Goal: Task Accomplishment & Management: Manage account settings

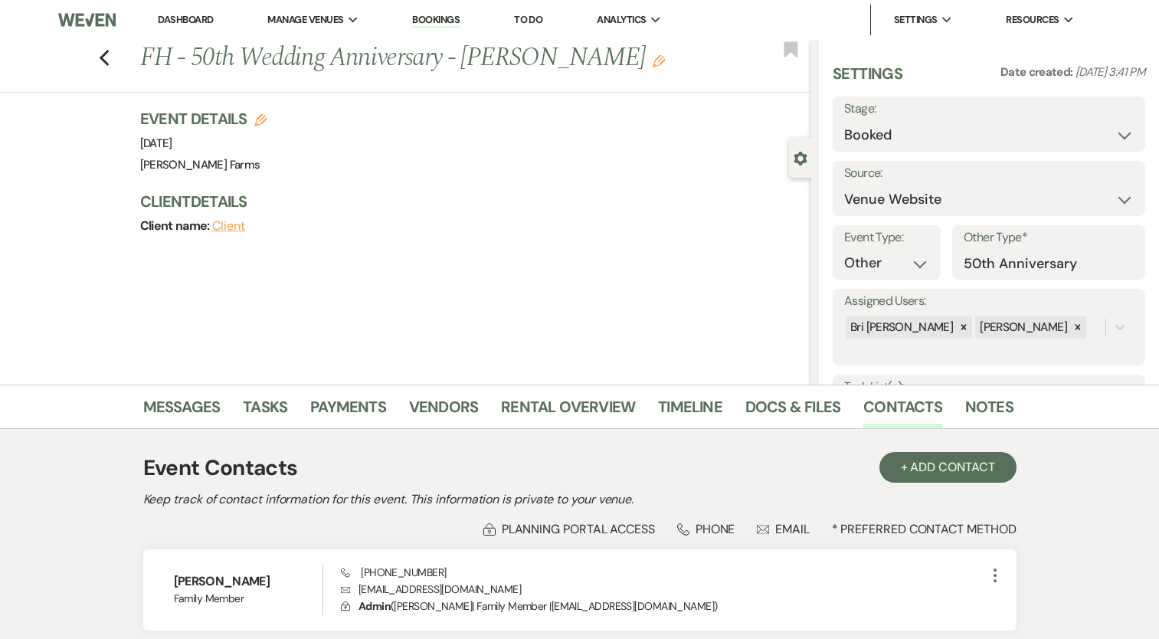
select select "5"
select select "13"
click at [119, 48] on div "Previous FH - 50th Wedding Anniversary - [PERSON_NAME] Edit Bookmark" at bounding box center [401, 66] width 819 height 53
click at [106, 59] on use "button" at bounding box center [104, 58] width 10 height 17
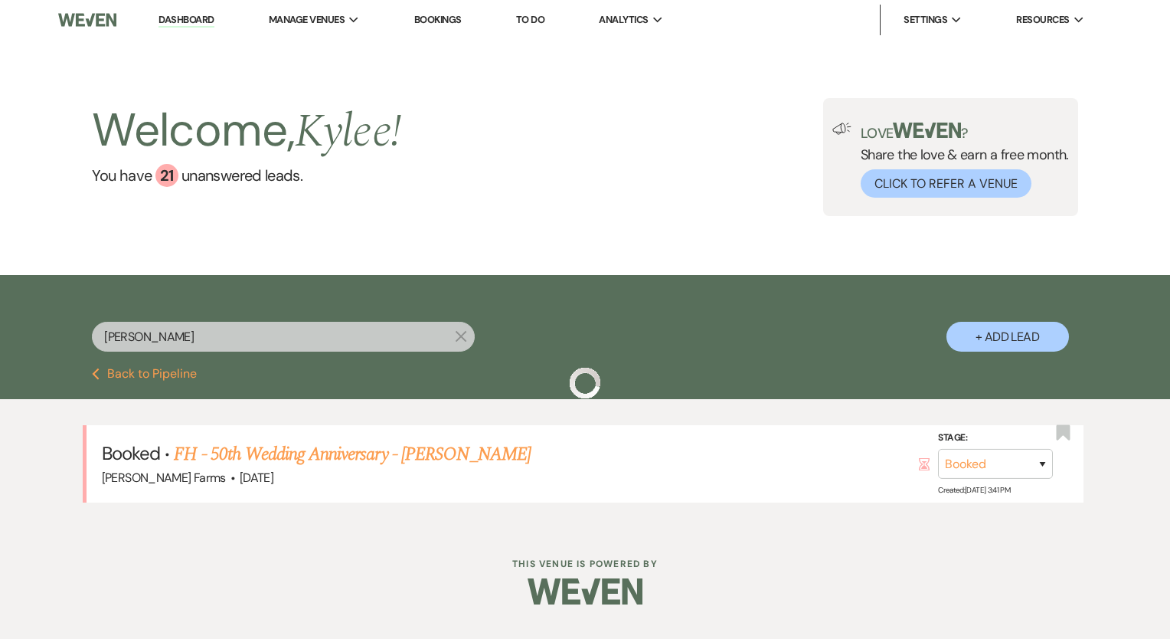
click at [174, 331] on input "[PERSON_NAME]" at bounding box center [283, 337] width 383 height 30
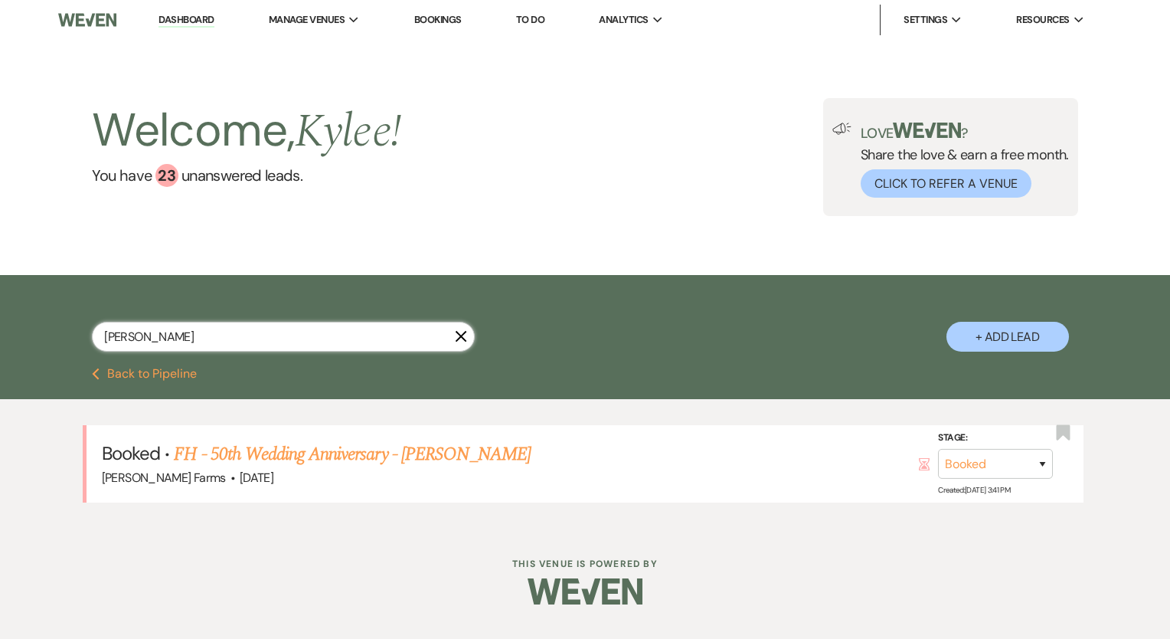
click at [172, 332] on input "[PERSON_NAME]" at bounding box center [283, 337] width 383 height 30
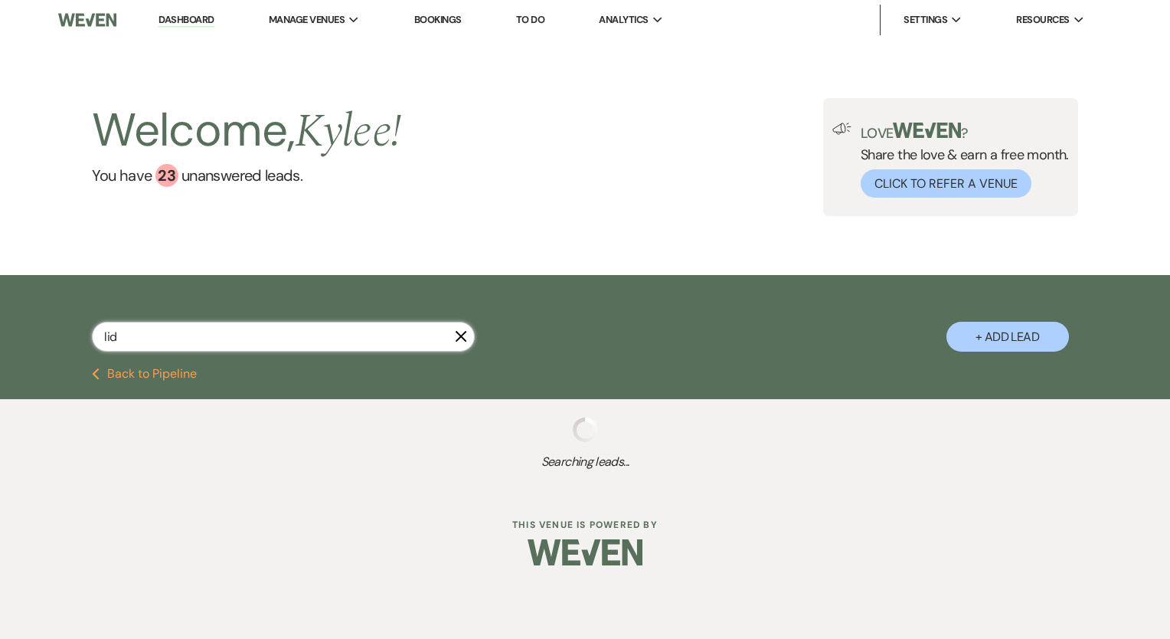
type input "lidi"
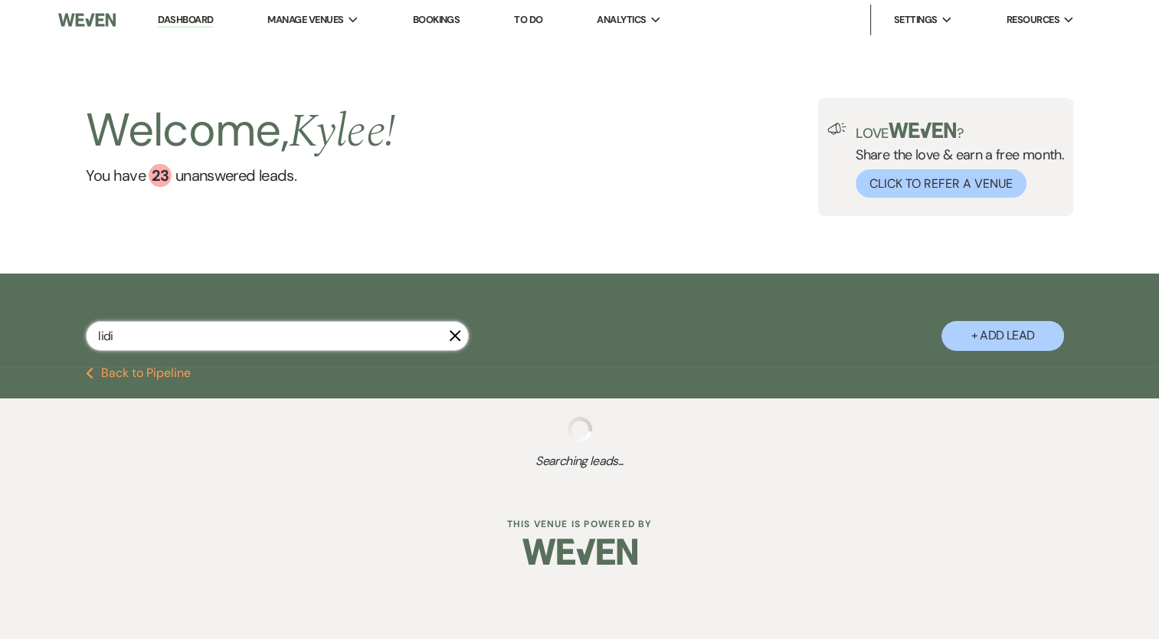
select select "4"
select select "8"
select select "5"
select select "8"
select select "5"
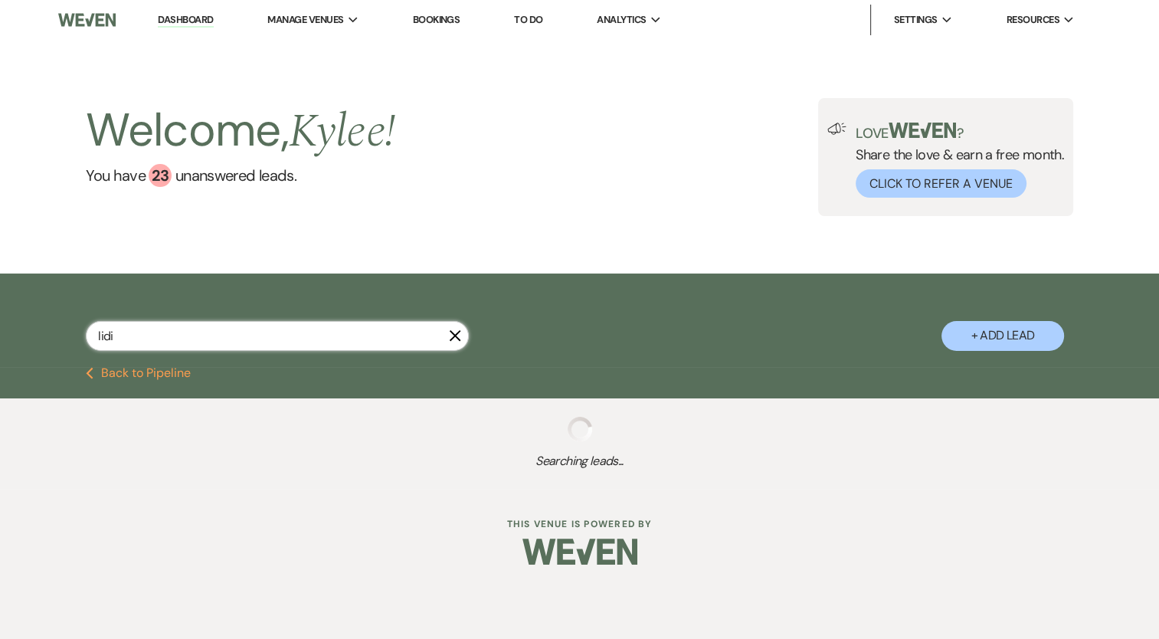
select select "8"
select select "5"
select select "8"
select select "5"
select select "8"
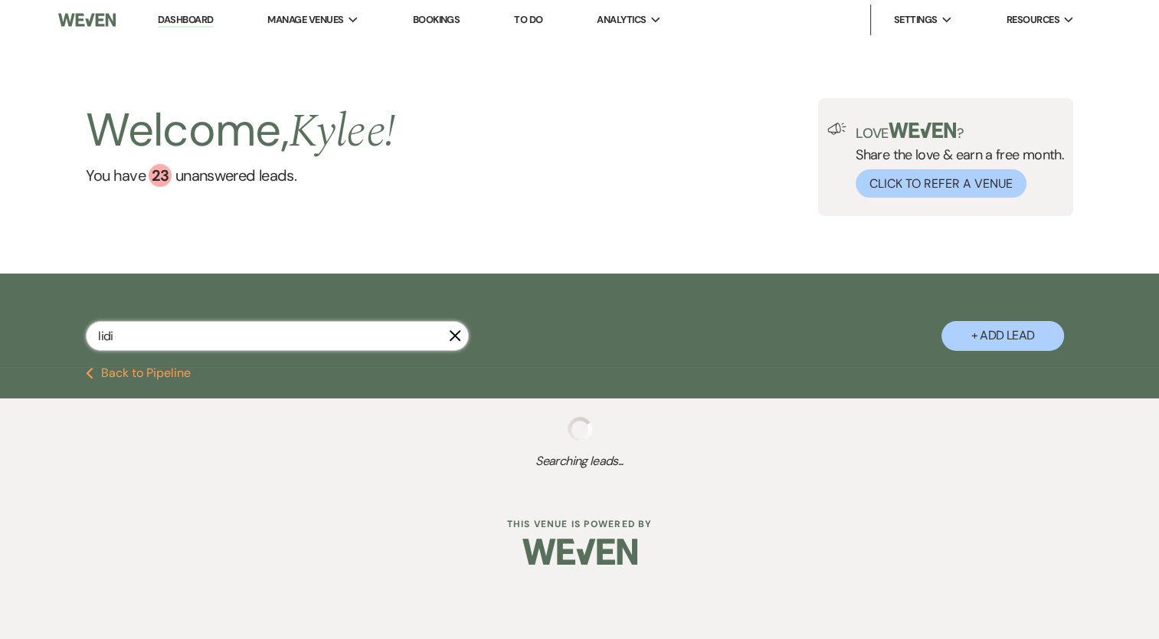
select select "4"
select select "8"
select select "5"
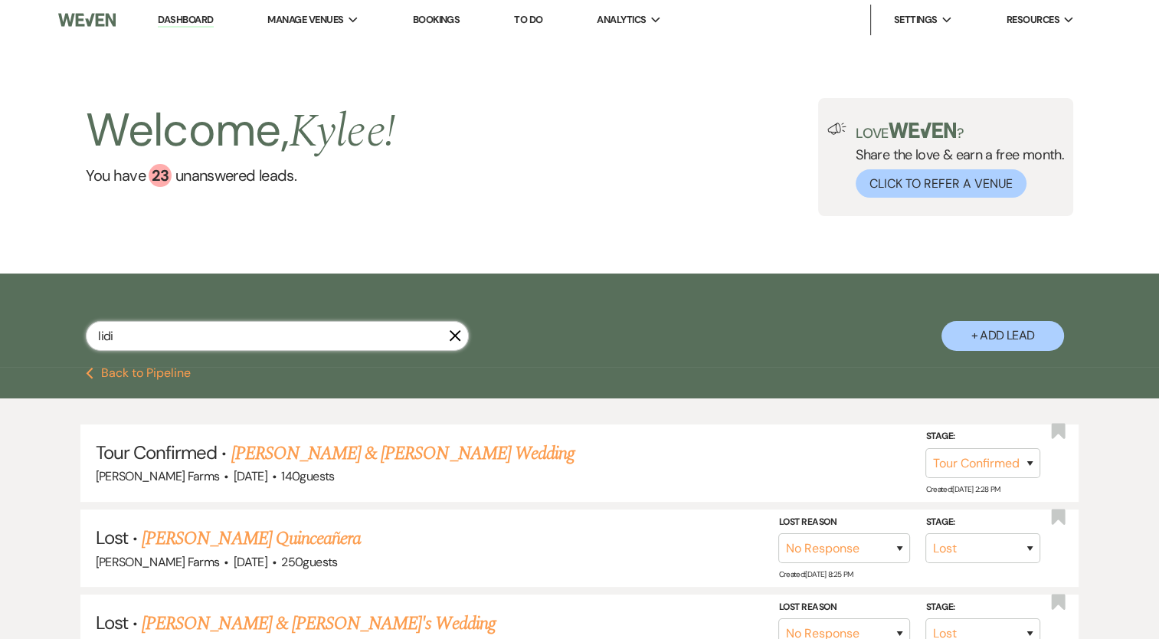
type input "[PERSON_NAME]"
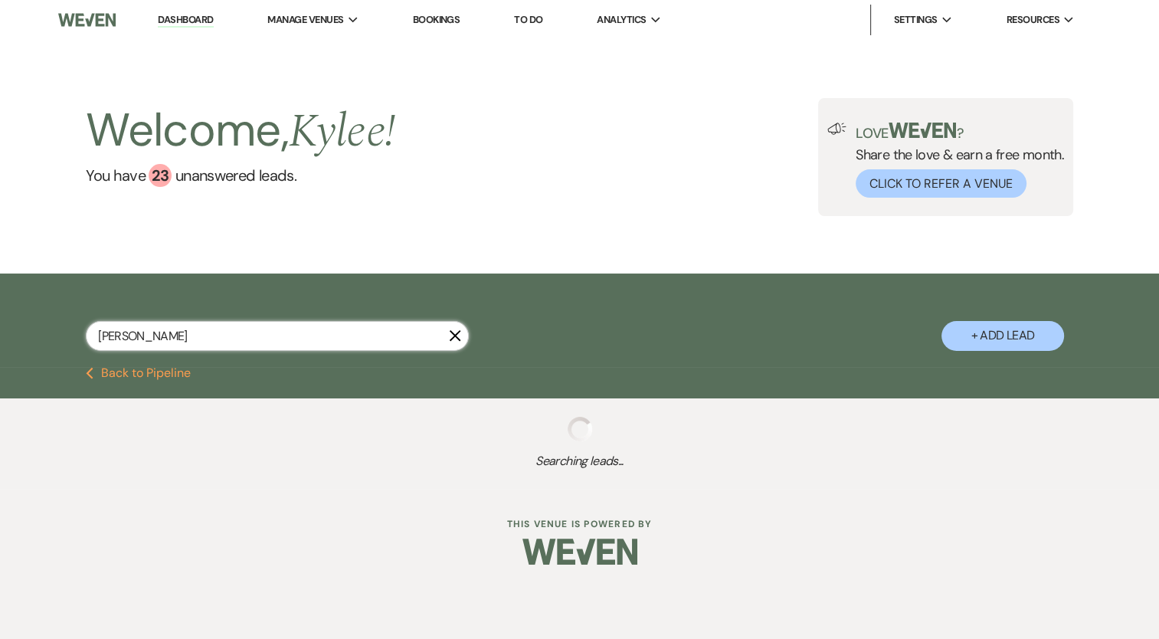
select select "4"
select select "8"
select select "5"
select select "8"
select select "5"
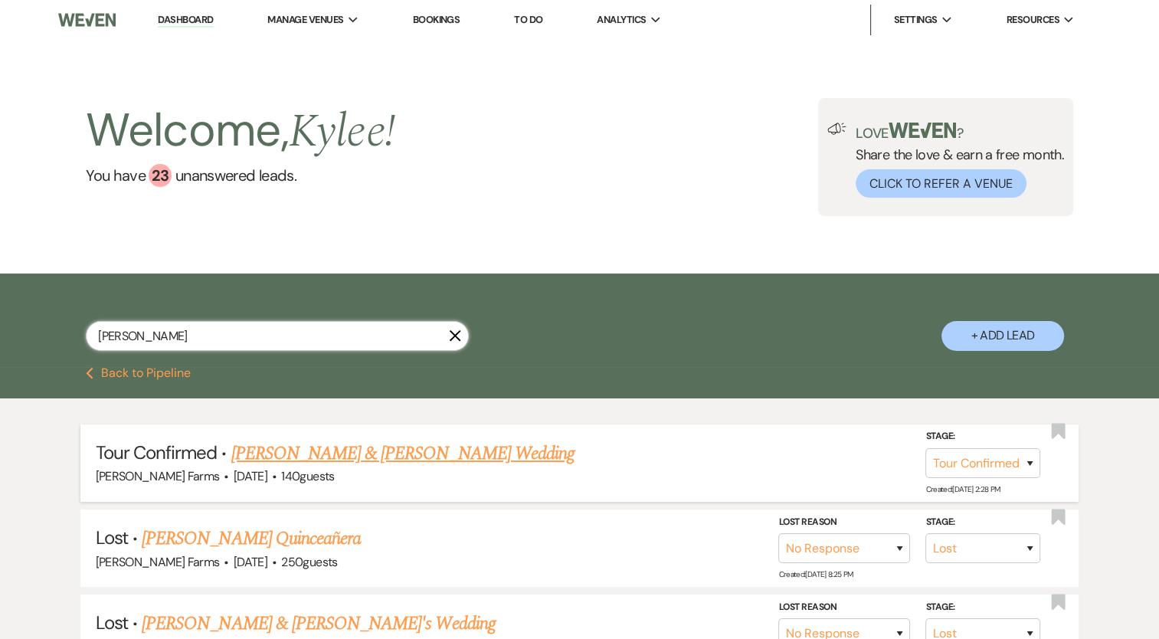
type input "[PERSON_NAME]"
click at [425, 457] on link "[PERSON_NAME] & [PERSON_NAME] Wedding" at bounding box center [402, 454] width 343 height 28
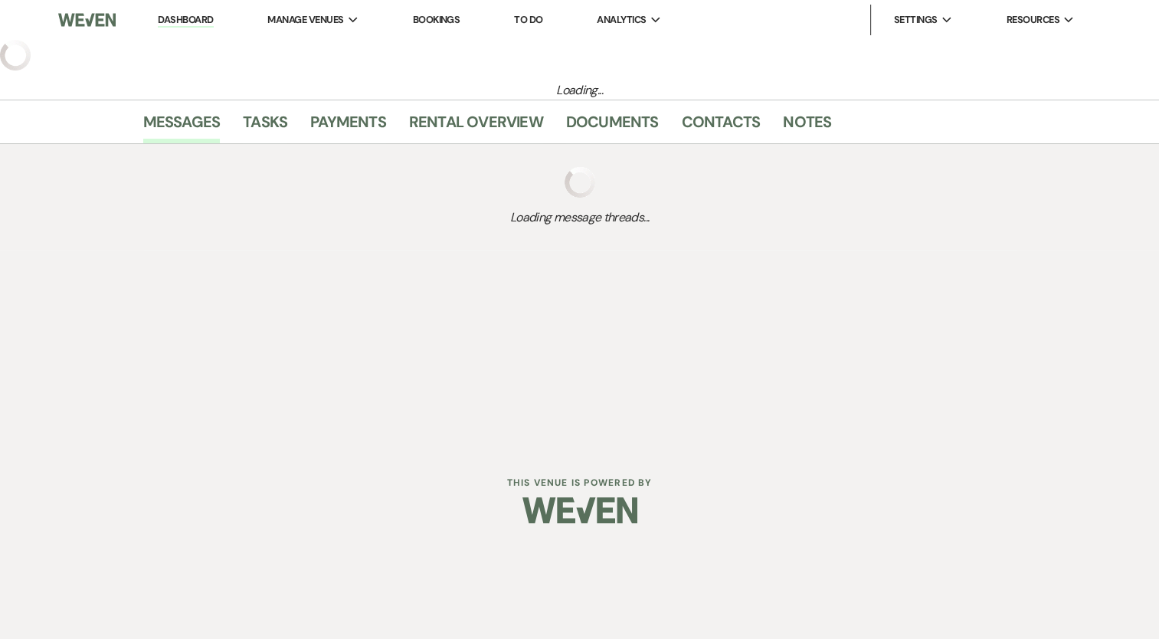
select select "4"
select select "5"
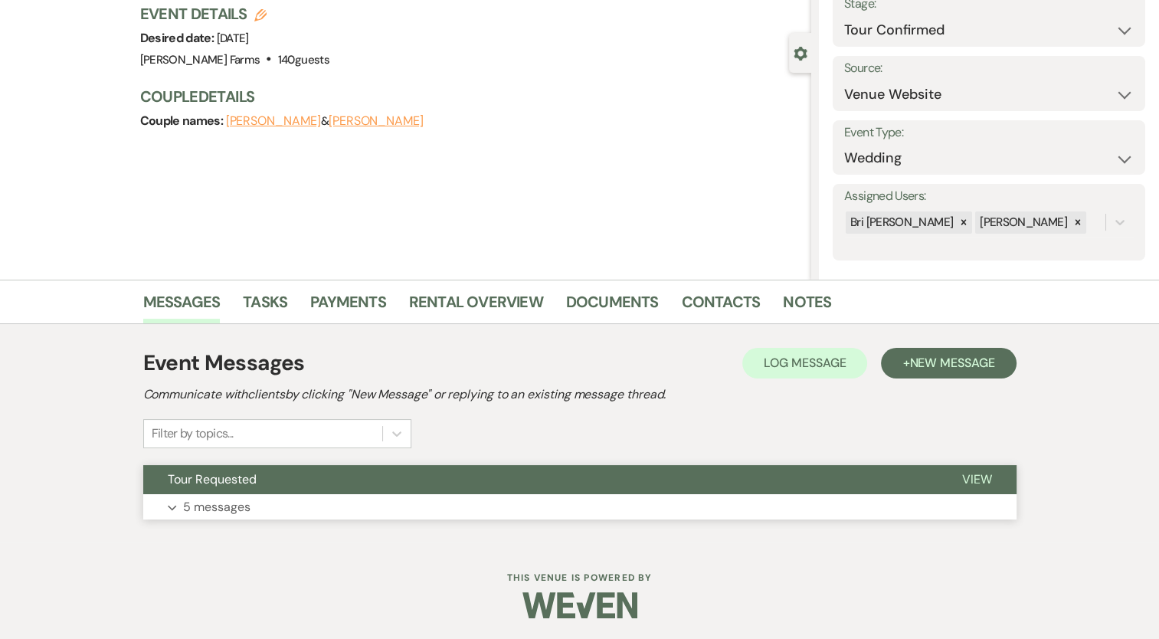
scroll to position [106, 0]
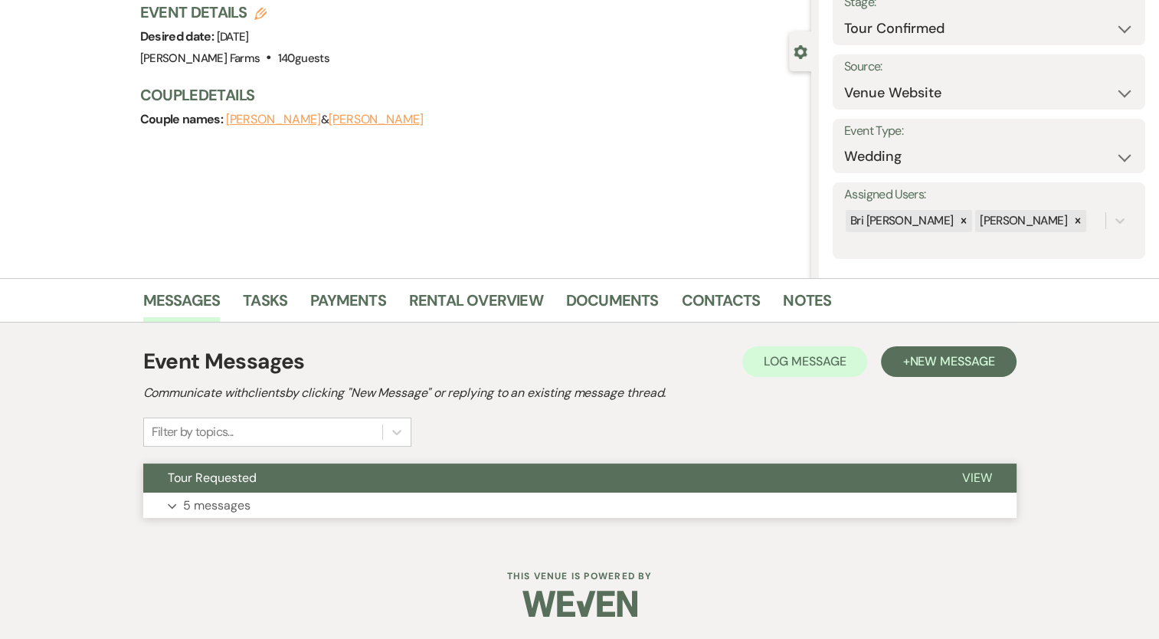
click at [239, 505] on p "5 messages" at bounding box center [216, 505] width 67 height 20
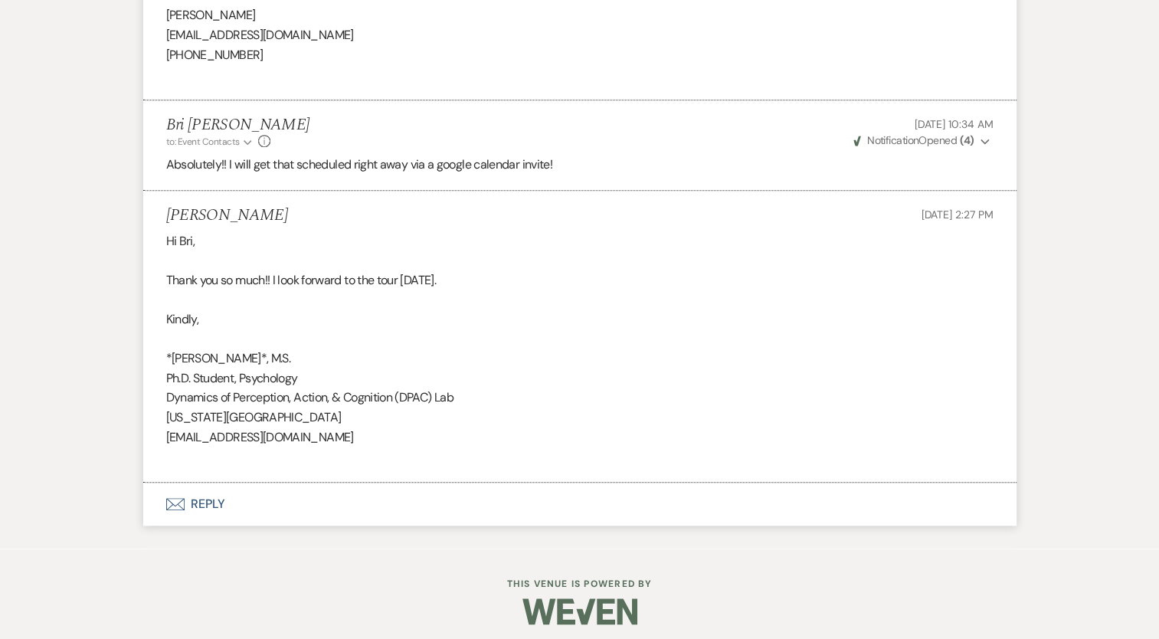
scroll to position [1479, 0]
